Goal: Task Accomplishment & Management: Complete application form

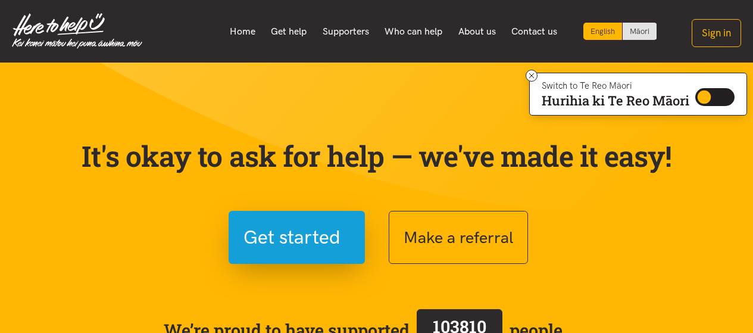
click at [400, 139] on p "It's okay to ask for help — we've made it easy!" at bounding box center [376, 156] width 595 height 35
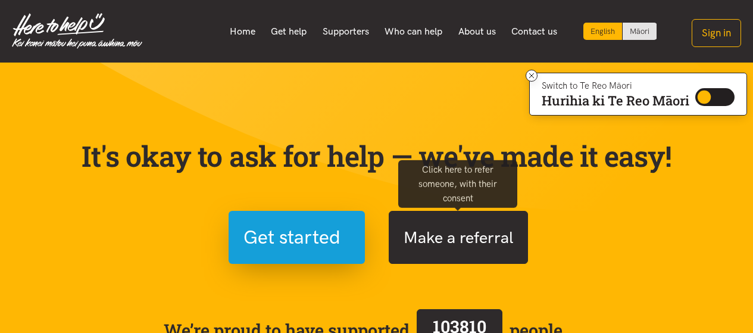
click at [449, 236] on button "Make a referral" at bounding box center [458, 237] width 139 height 53
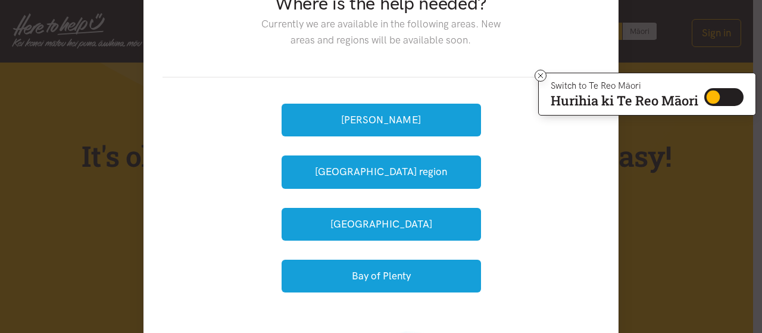
scroll to position [119, 0]
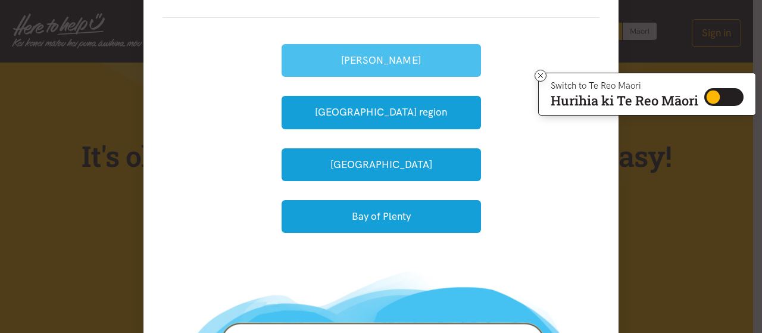
click at [379, 58] on button "Hamilton" at bounding box center [380, 60] width 199 height 33
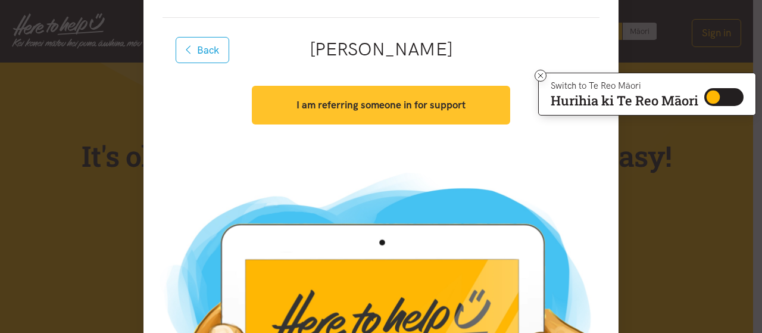
click at [444, 109] on strong "I am referring someone in for support" at bounding box center [380, 105] width 169 height 12
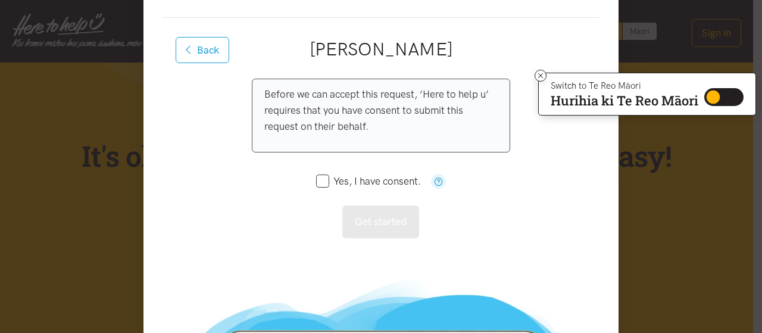
click at [444, 109] on p "Before we can accept this request, ‘Here to help u’ requires that you have cons…" at bounding box center [380, 110] width 233 height 49
click at [395, 136] on div "Before we can accept this request, ‘Here to help u’ requires that you have cons…" at bounding box center [381, 116] width 258 height 74
click at [321, 182] on input "Yes, I have consent." at bounding box center [368, 181] width 105 height 10
checkbox input "true"
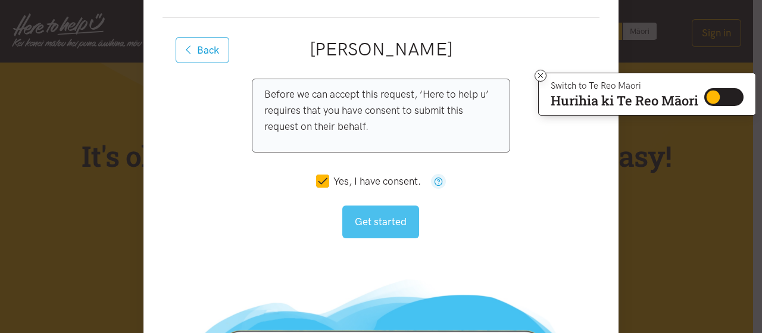
click at [381, 218] on button "Get started" at bounding box center [380, 221] width 77 height 33
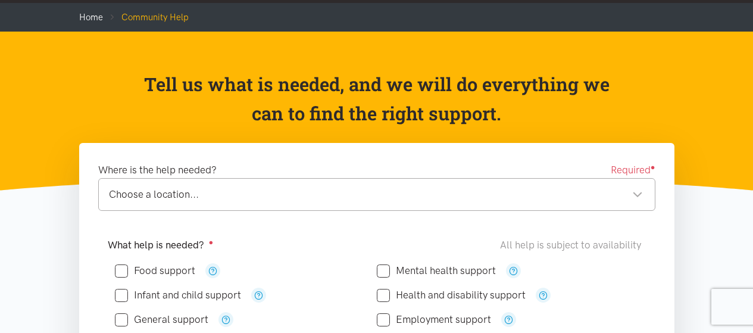
scroll to position [119, 0]
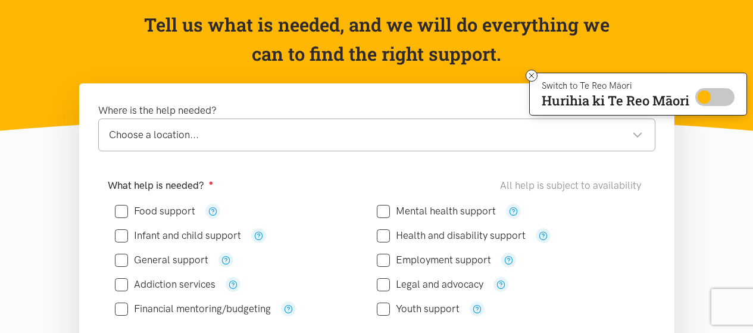
click at [710, 95] on input "Switch to Te Reo Māori" at bounding box center [714, 97] width 39 height 18
checkbox input "true"
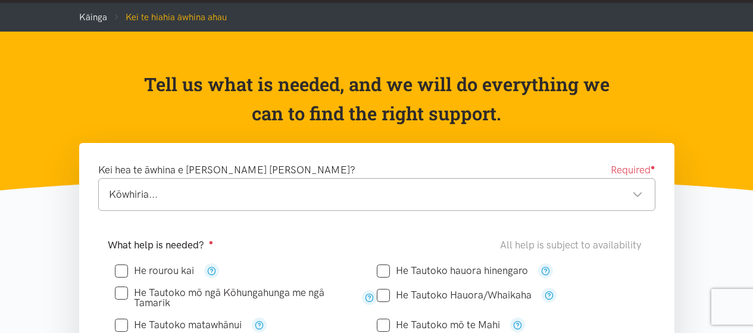
scroll to position [119, 0]
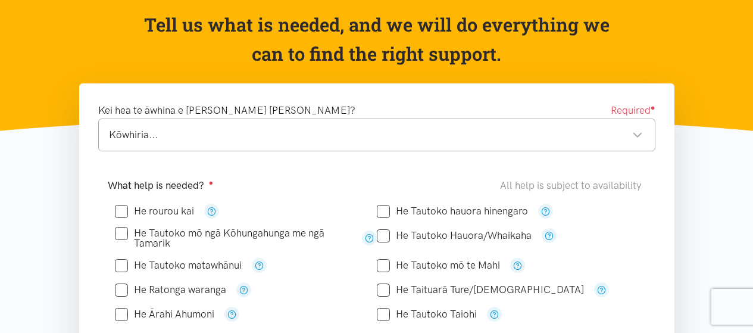
click at [663, 67] on div "Tell us what is needed, and we will do everything we can to find the right supp…" at bounding box center [376, 42] width 619 height 64
click at [311, 137] on div "Kōwhiria..." at bounding box center [376, 135] width 534 height 16
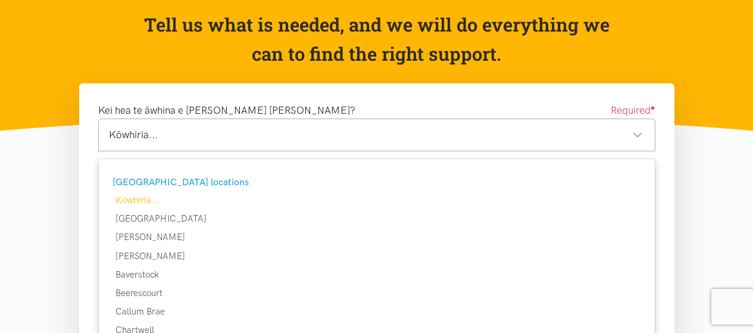
scroll to position [178, 0]
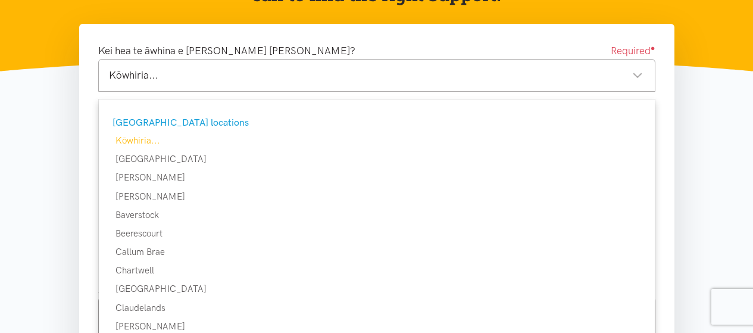
click at [236, 83] on div "Kōwhiria..." at bounding box center [376, 75] width 534 height 16
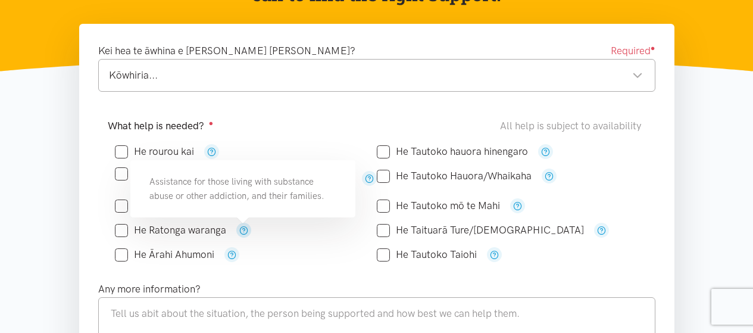
click at [249, 227] on button "button" at bounding box center [243, 230] width 15 height 15
click at [245, 227] on icon "button" at bounding box center [243, 229] width 9 height 9
click at [325, 287] on div "Any more information?" at bounding box center [376, 313] width 581 height 65
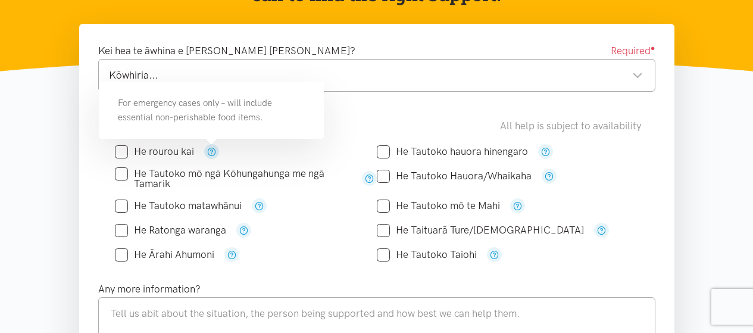
click at [206, 149] on button "button" at bounding box center [211, 151] width 15 height 15
click at [258, 203] on icon "button" at bounding box center [259, 205] width 9 height 9
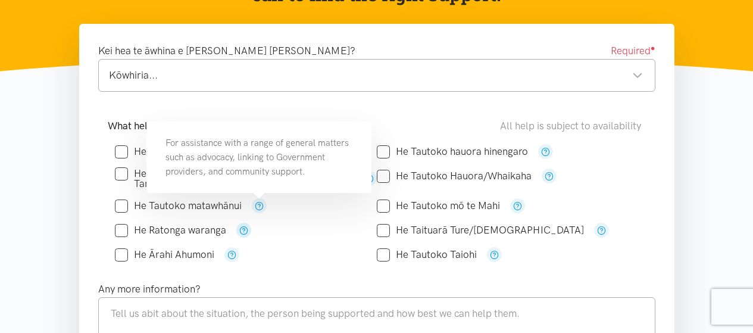
click at [241, 228] on icon "button" at bounding box center [243, 229] width 9 height 9
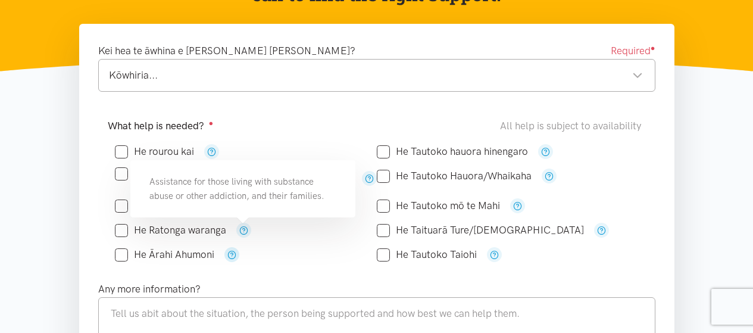
click at [231, 250] on icon "button" at bounding box center [231, 254] width 9 height 9
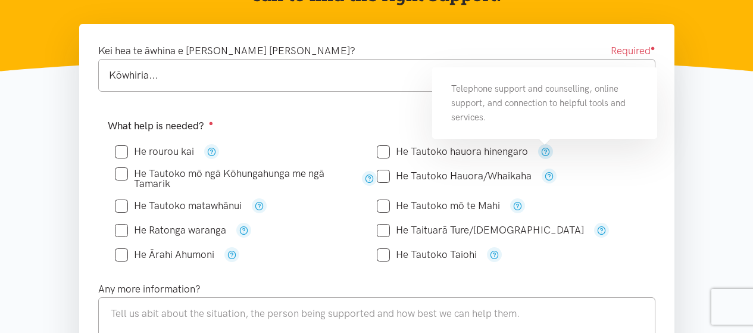
click at [542, 153] on icon "button" at bounding box center [545, 151] width 9 height 9
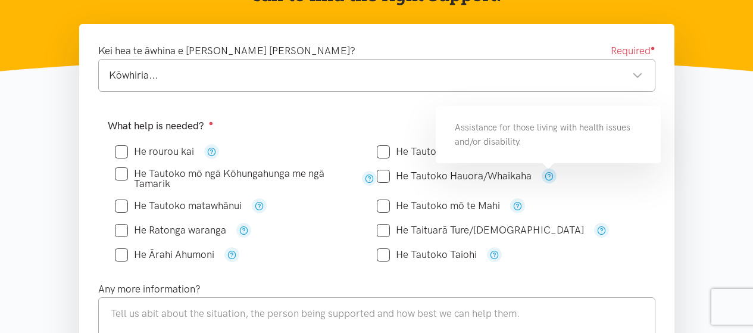
click at [549, 177] on icon "button" at bounding box center [548, 175] width 9 height 9
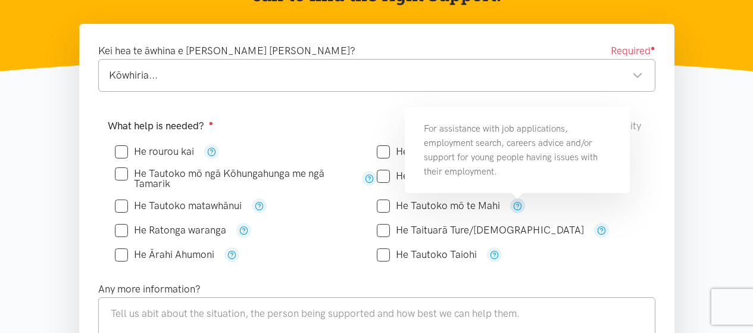
click at [513, 203] on icon "button" at bounding box center [517, 205] width 9 height 9
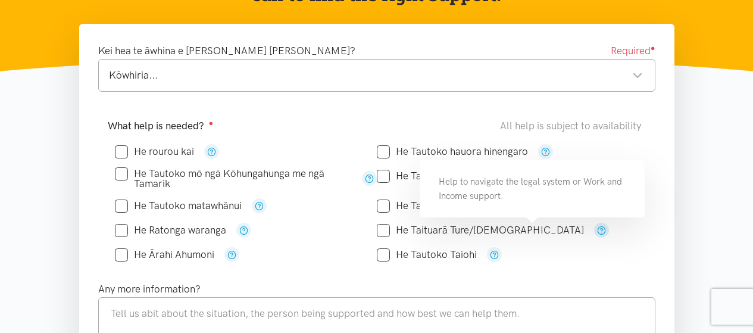
click at [594, 234] on button "button" at bounding box center [601, 230] width 15 height 15
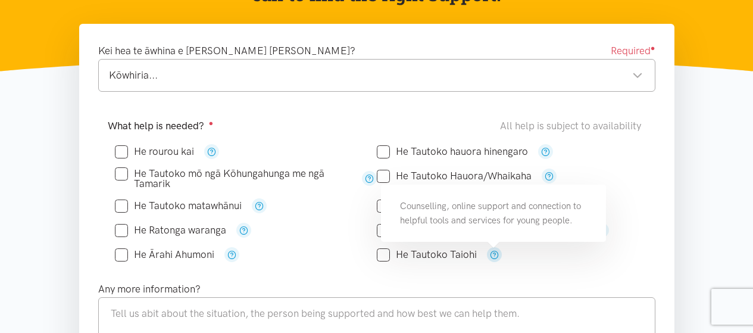
click at [495, 255] on icon "button" at bounding box center [494, 254] width 9 height 9
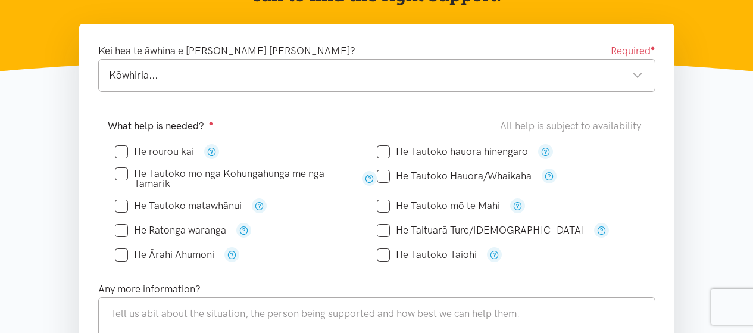
click at [616, 243] on div "He Tautoko Taiohi" at bounding box center [508, 254] width 262 height 24
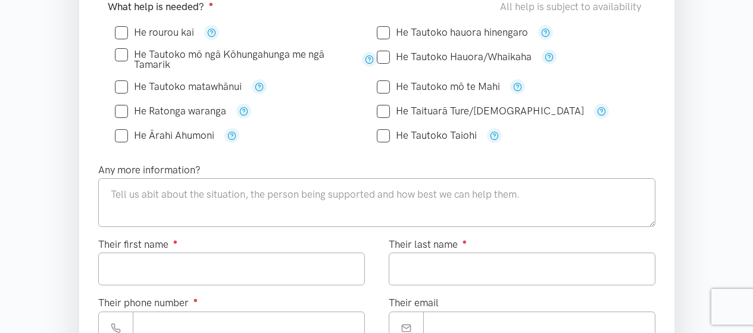
scroll to position [357, 0]
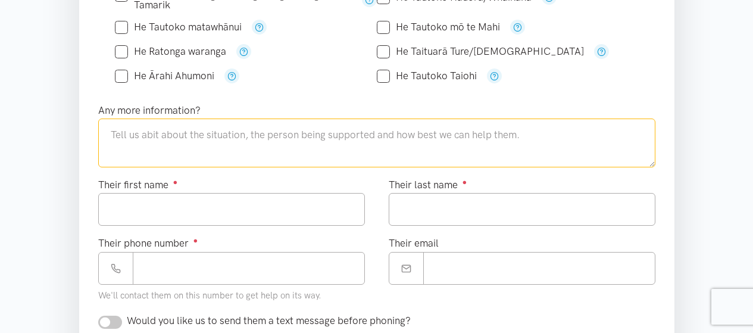
click at [297, 143] on textarea at bounding box center [376, 142] width 557 height 49
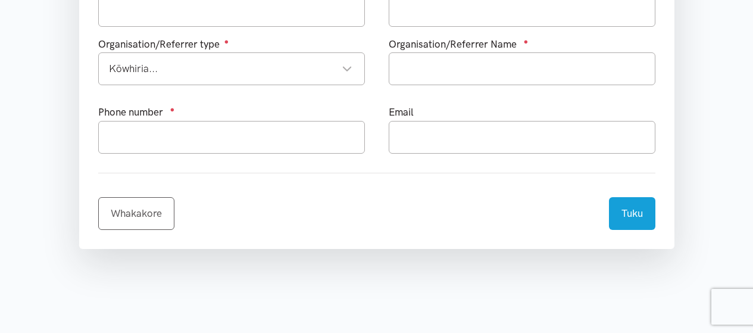
scroll to position [535, 0]
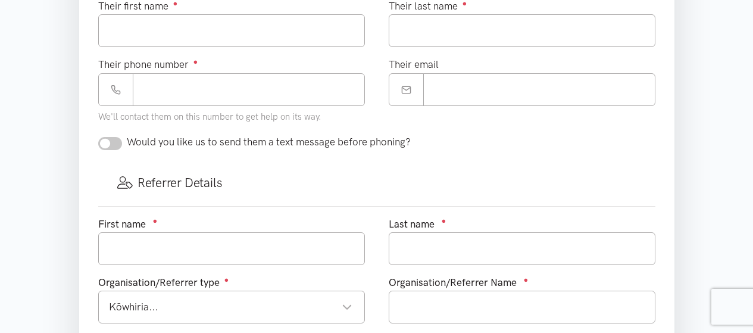
click at [268, 311] on div "Kōwhiria..." at bounding box center [230, 307] width 243 height 16
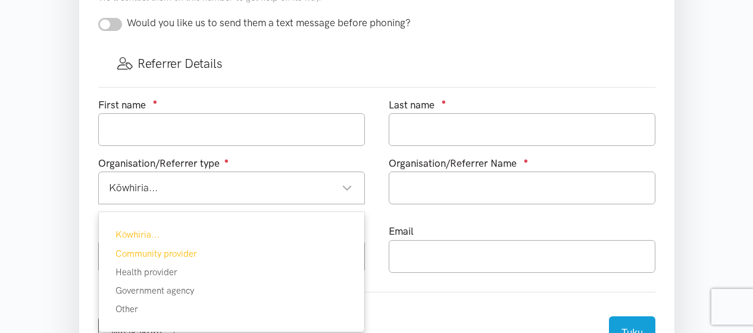
scroll to position [773, 0]
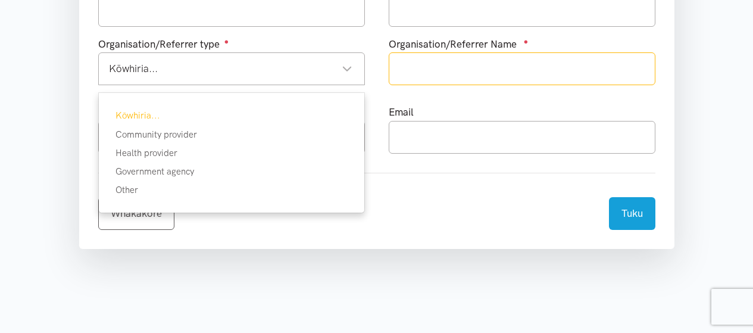
click at [450, 78] on input "text" at bounding box center [522, 68] width 267 height 33
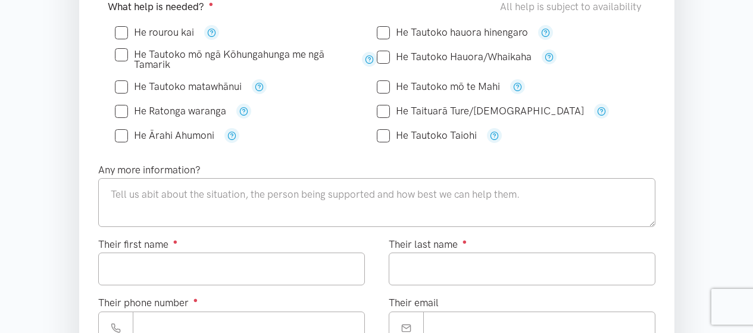
scroll to position [0, 0]
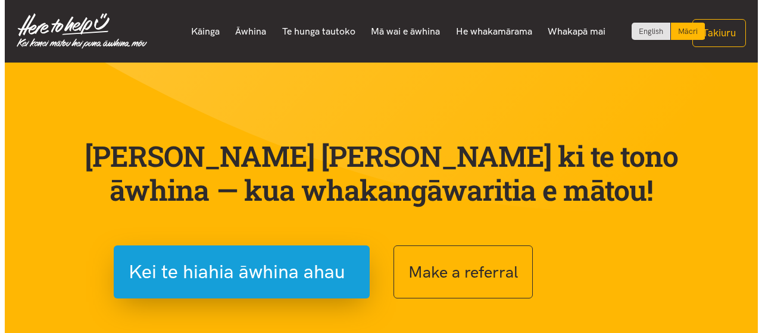
scroll to position [59, 0]
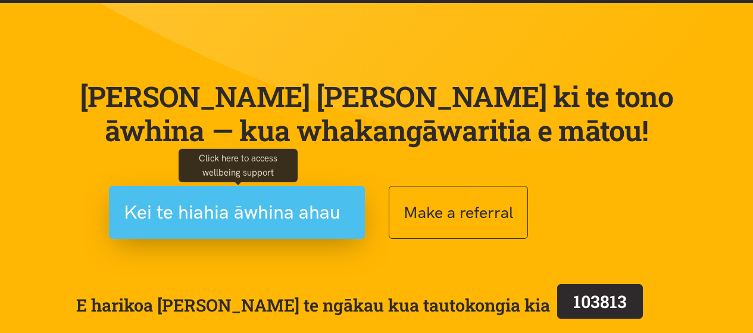
click at [207, 214] on span "Kei te hiahia āwhina ahau" at bounding box center [232, 212] width 217 height 30
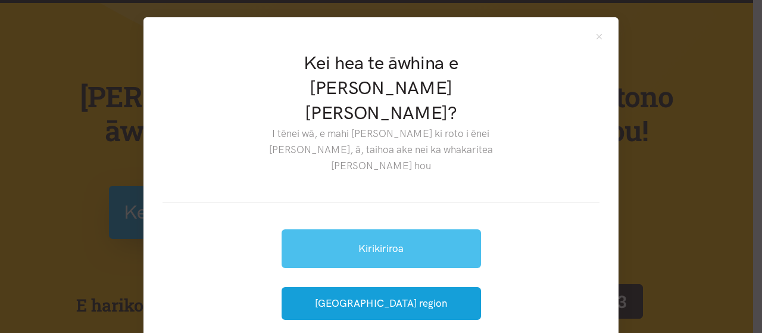
click at [397, 229] on link "Kirikiriroa" at bounding box center [380, 248] width 199 height 39
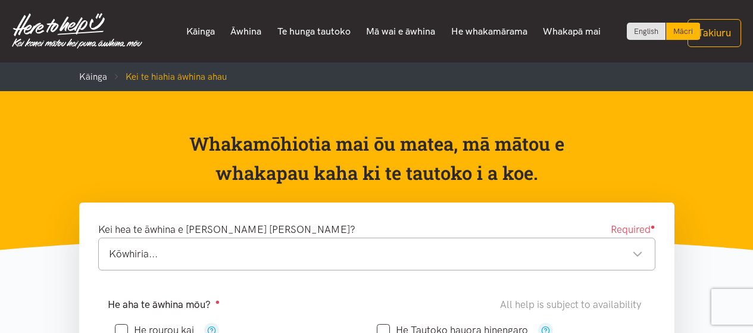
scroll to position [119, 0]
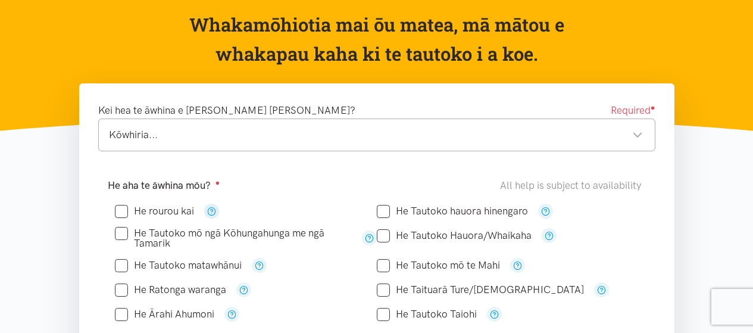
click at [210, 211] on icon "button" at bounding box center [211, 210] width 9 height 9
click at [361, 179] on div "He aha te āwhina mōu? ● All help is subject to availability" at bounding box center [377, 185] width 538 height 16
